Goal: Information Seeking & Learning: Learn about a topic

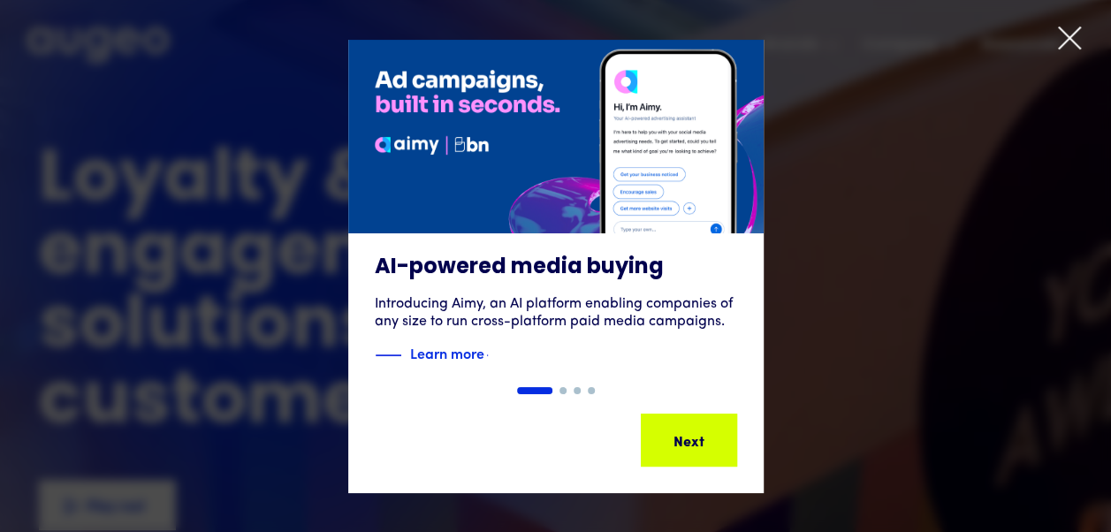
click at [1076, 33] on icon at bounding box center [1069, 38] width 27 height 27
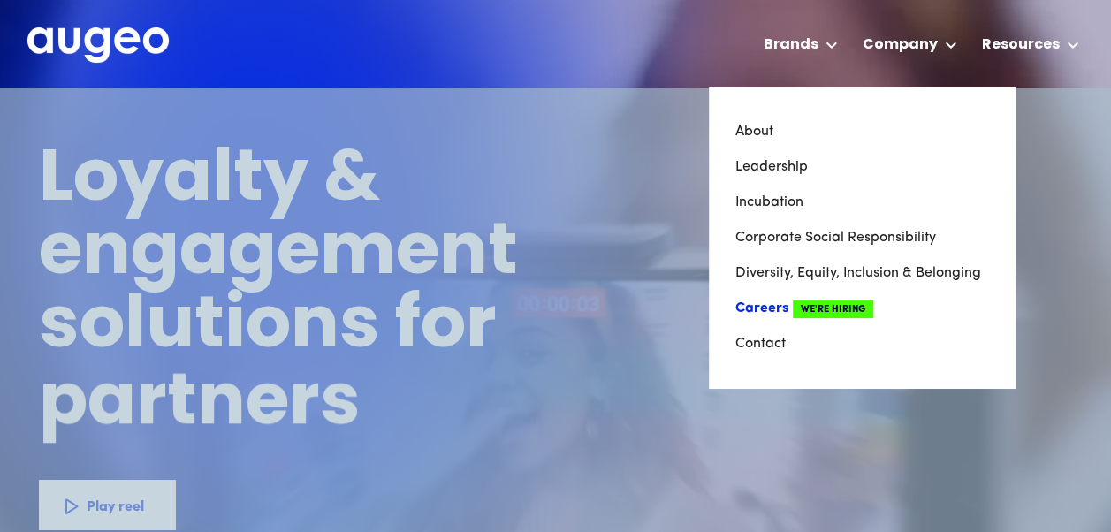
click at [814, 302] on span "We're Hiring" at bounding box center [833, 309] width 80 height 18
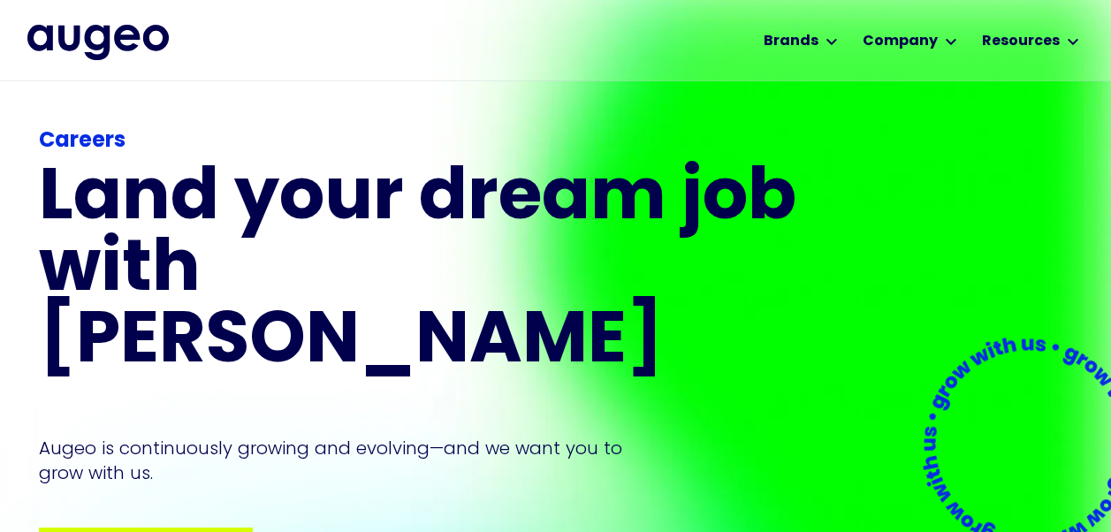
click at [125, 442] on div "Careers Land your dream job﻿ with Augeo Augeo is continuously growing and evolv…" at bounding box center [421, 352] width 764 height 455
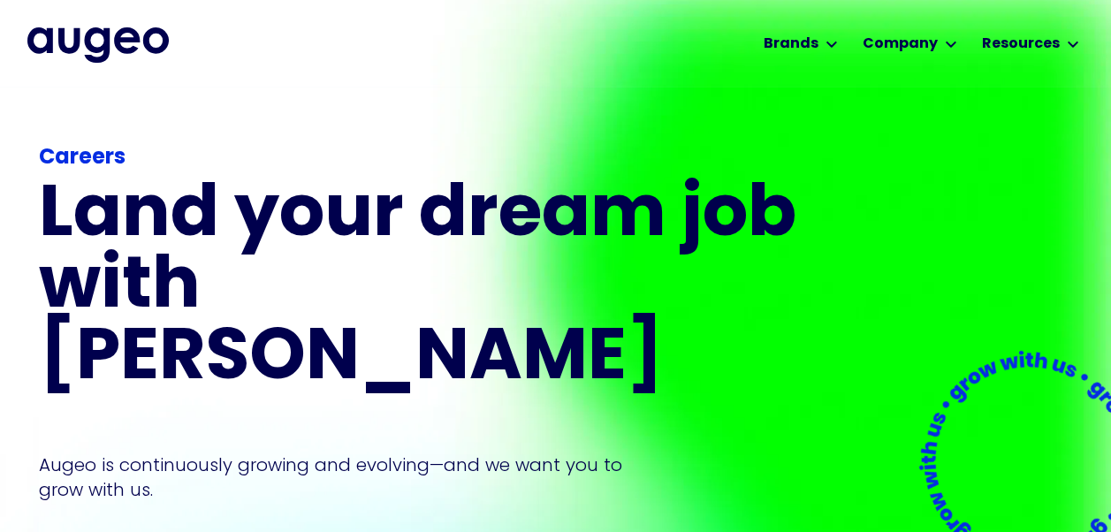
click at [131, 470] on div "Careers Land your dream job﻿ with Augeo Augeo is continuously growing and evolv…" at bounding box center [421, 369] width 764 height 455
